Goal: Information Seeking & Learning: Learn about a topic

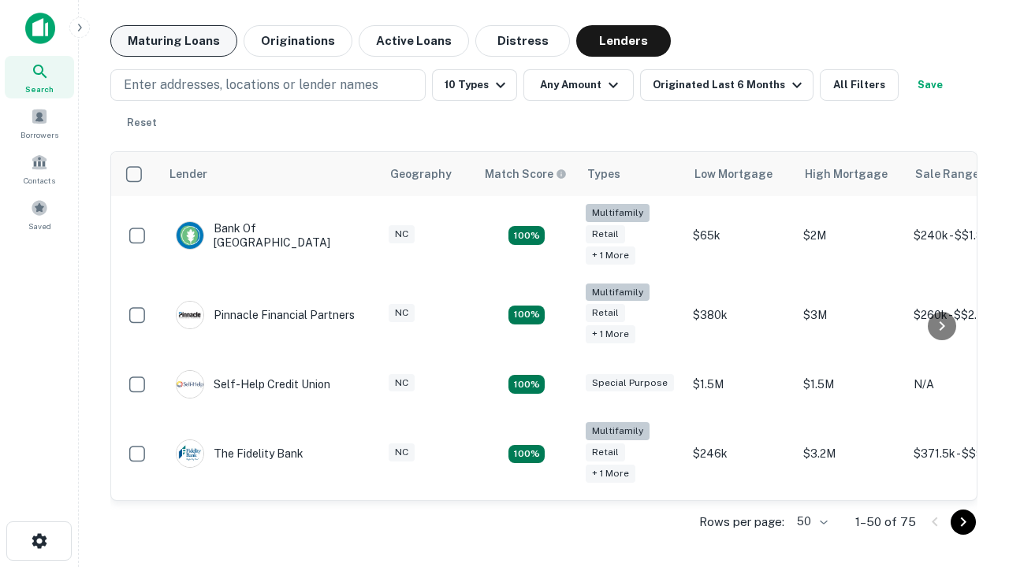
click at [173, 41] on button "Maturing Loans" at bounding box center [173, 41] width 127 height 32
